Goal: Find specific page/section: Find specific page/section

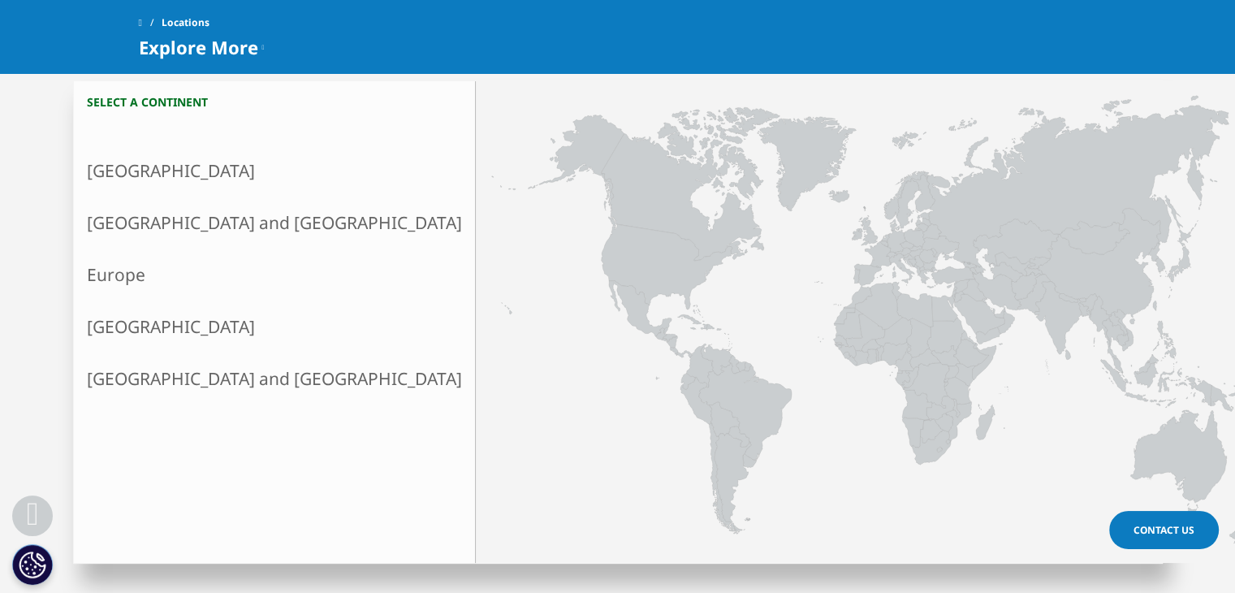
scroll to position [412, 0]
click at [666, 232] on icon at bounding box center [917, 320] width 857 height 455
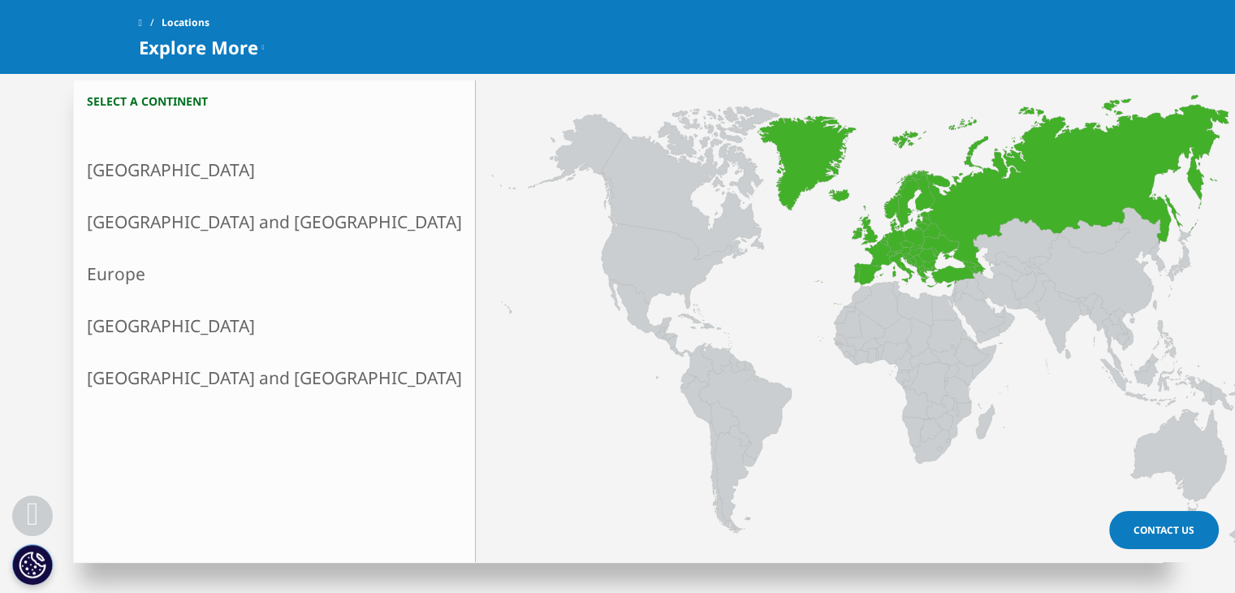
click at [133, 265] on link "Europe" at bounding box center [274, 274] width 401 height 52
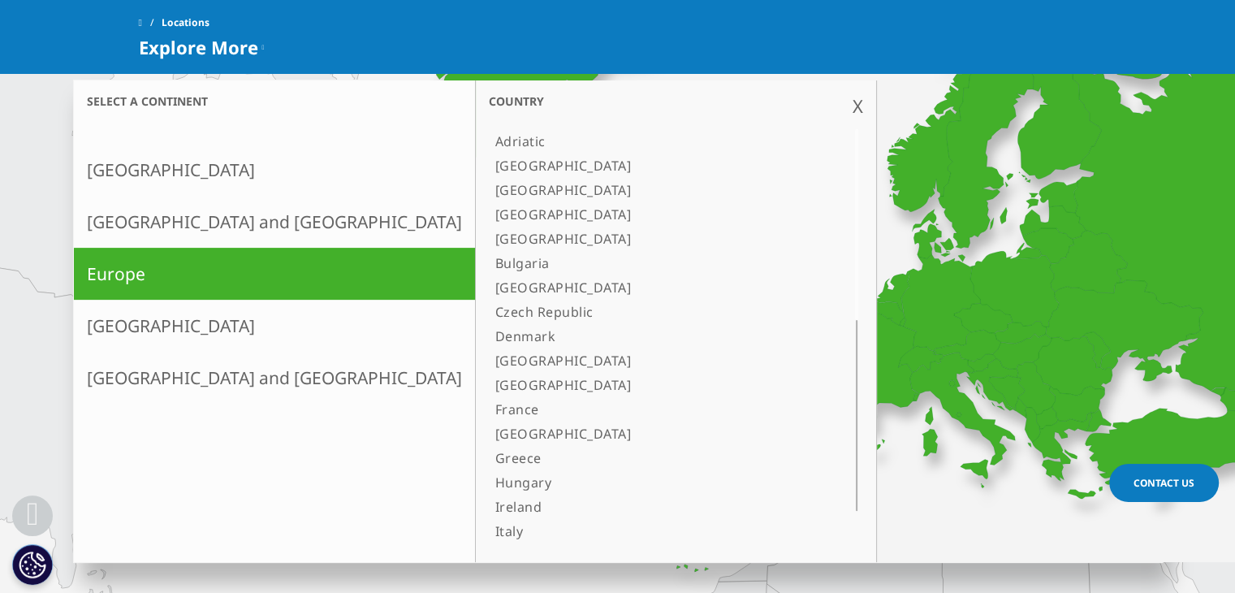
scroll to position [515, 0]
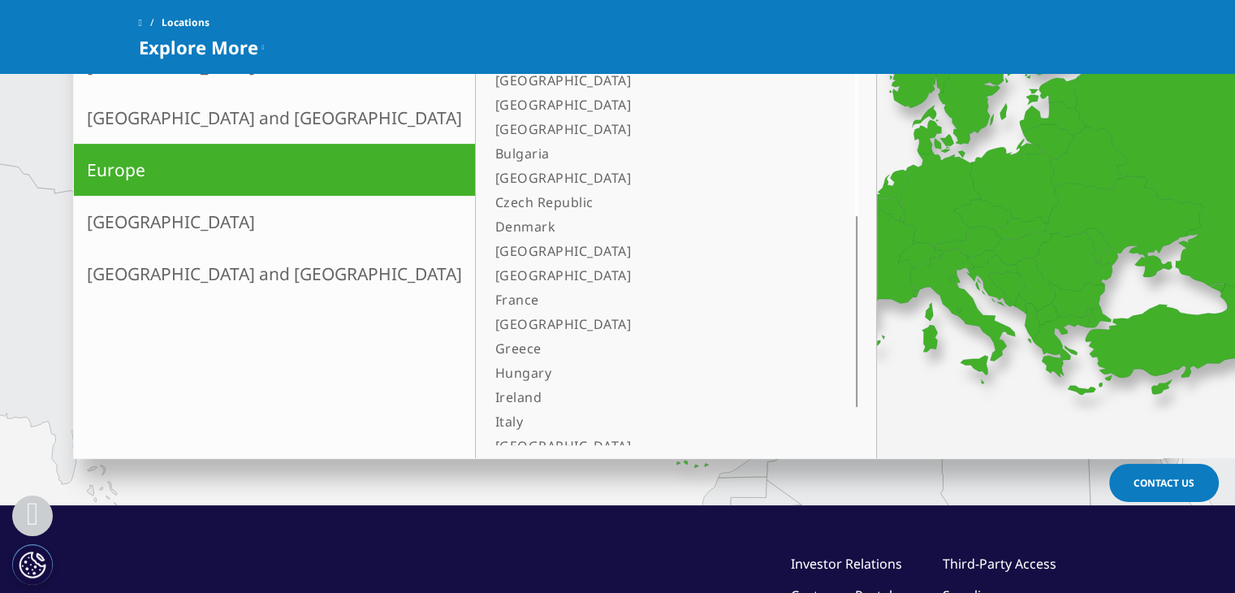
click at [489, 101] on div "Adriatic [GEOGRAPHIC_DATA] [GEOGRAPHIC_DATA] [GEOGRAPHIC_DATA] [GEOGRAPHIC_DATA…" at bounding box center [676, 235] width 374 height 420
click at [850, 146] on div at bounding box center [856, 120] width 13 height 191
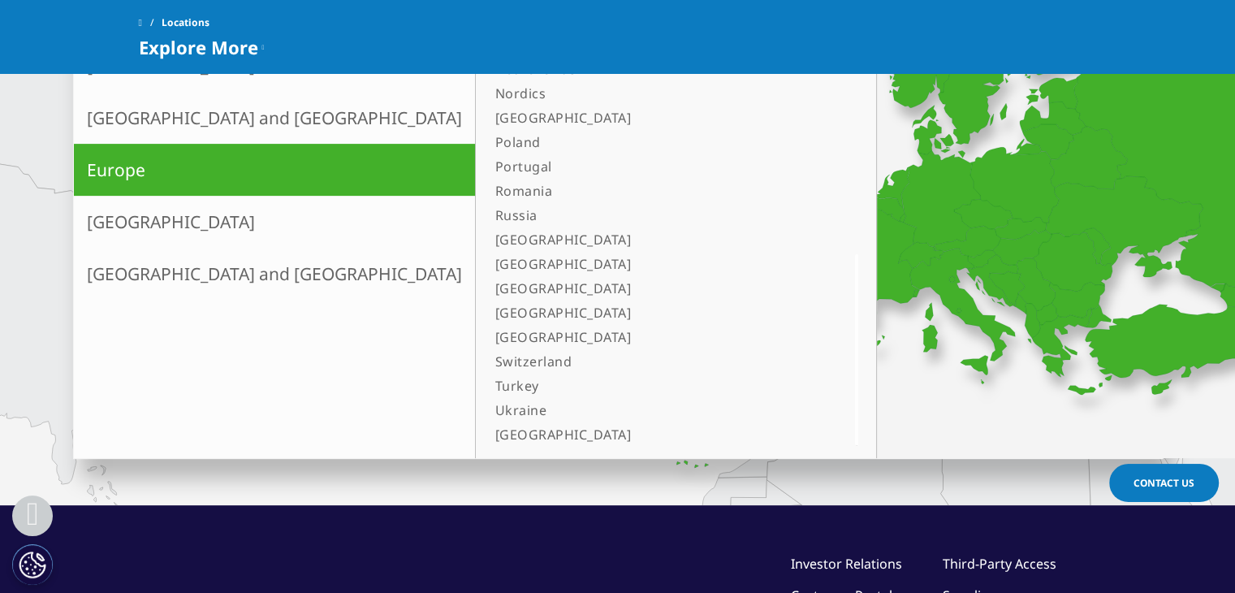
click at [493, 494] on div "Select a continent [GEOGRAPHIC_DATA] X Country [GEOGRAPHIC_DATA] [GEOGRAPHIC_DA…" at bounding box center [617, 158] width 1235 height 694
click at [489, 433] on link "[GEOGRAPHIC_DATA]" at bounding box center [656, 432] width 334 height 24
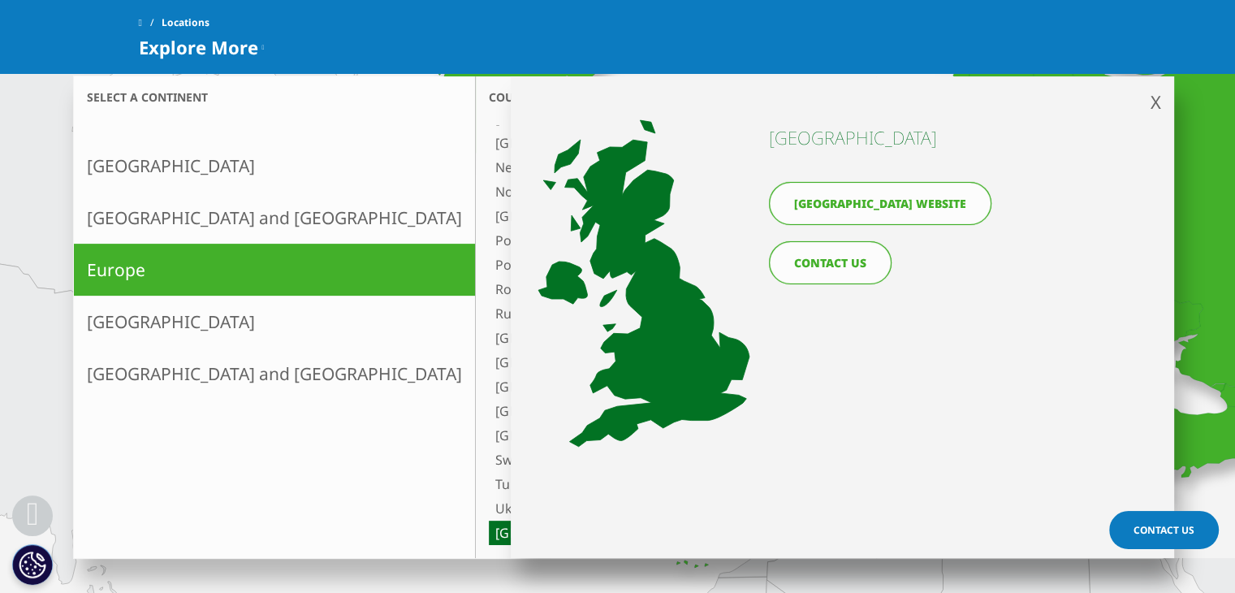
scroll to position [402, 0]
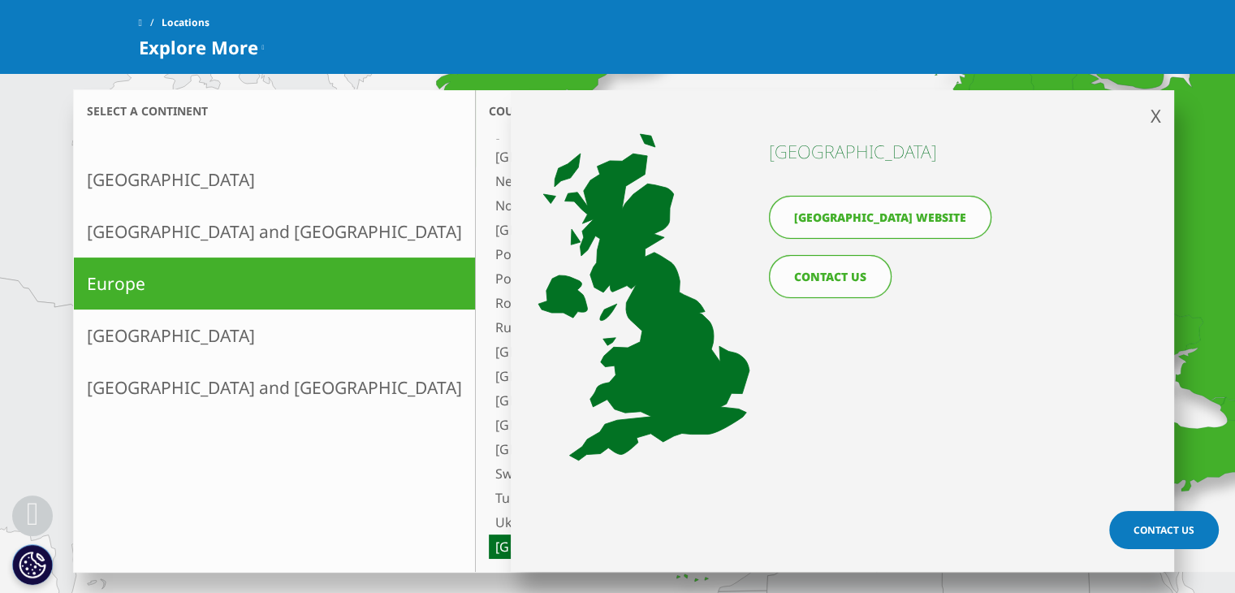
click at [872, 215] on link "[GEOGRAPHIC_DATA] website" at bounding box center [880, 217] width 222 height 43
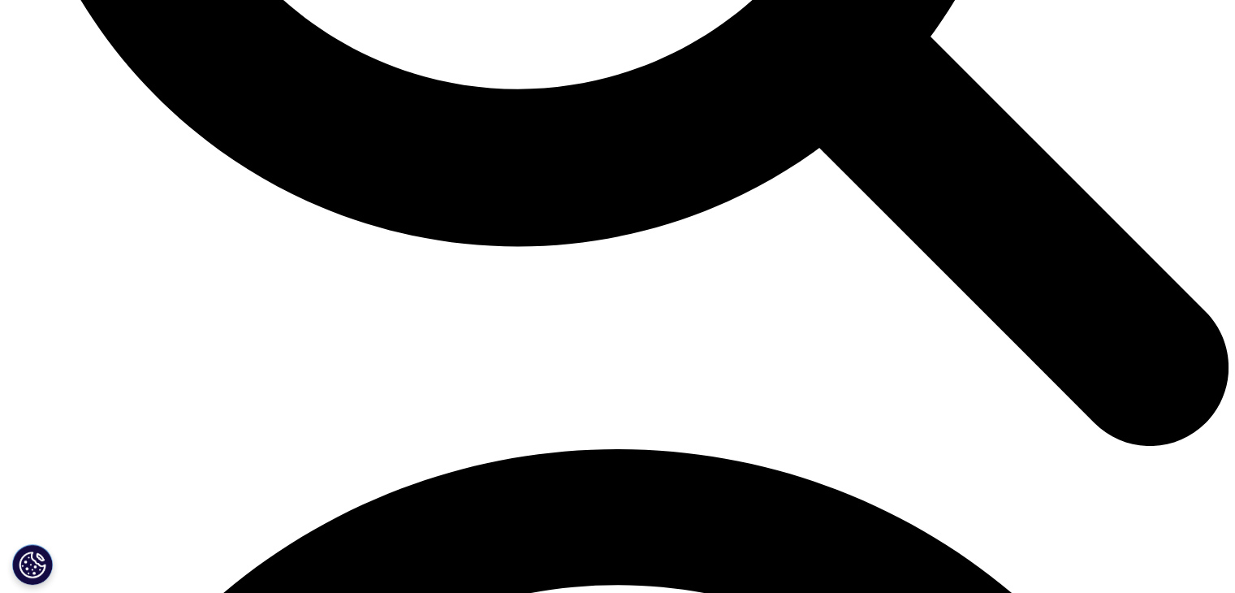
scroll to position [2054, 0]
